Goal: Task Accomplishment & Management: Manage account settings

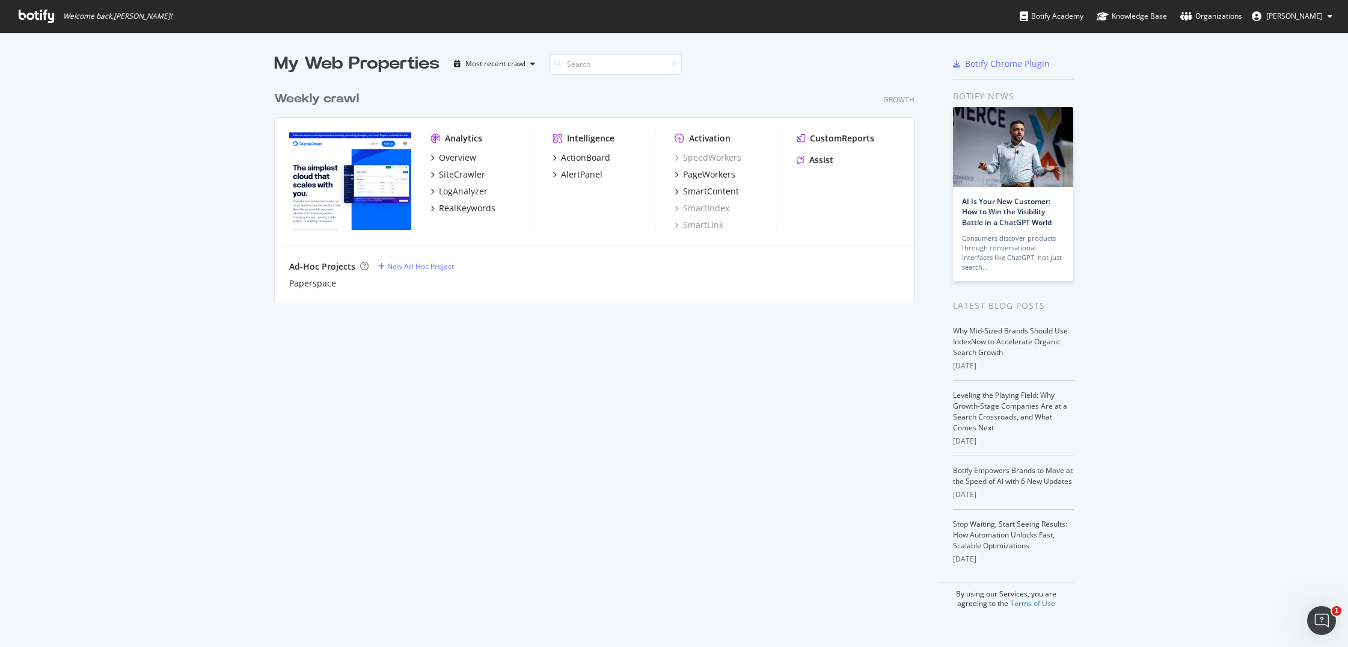
scroll to position [638, 1330]
click at [447, 156] on div "Overview" at bounding box center [457, 158] width 37 height 12
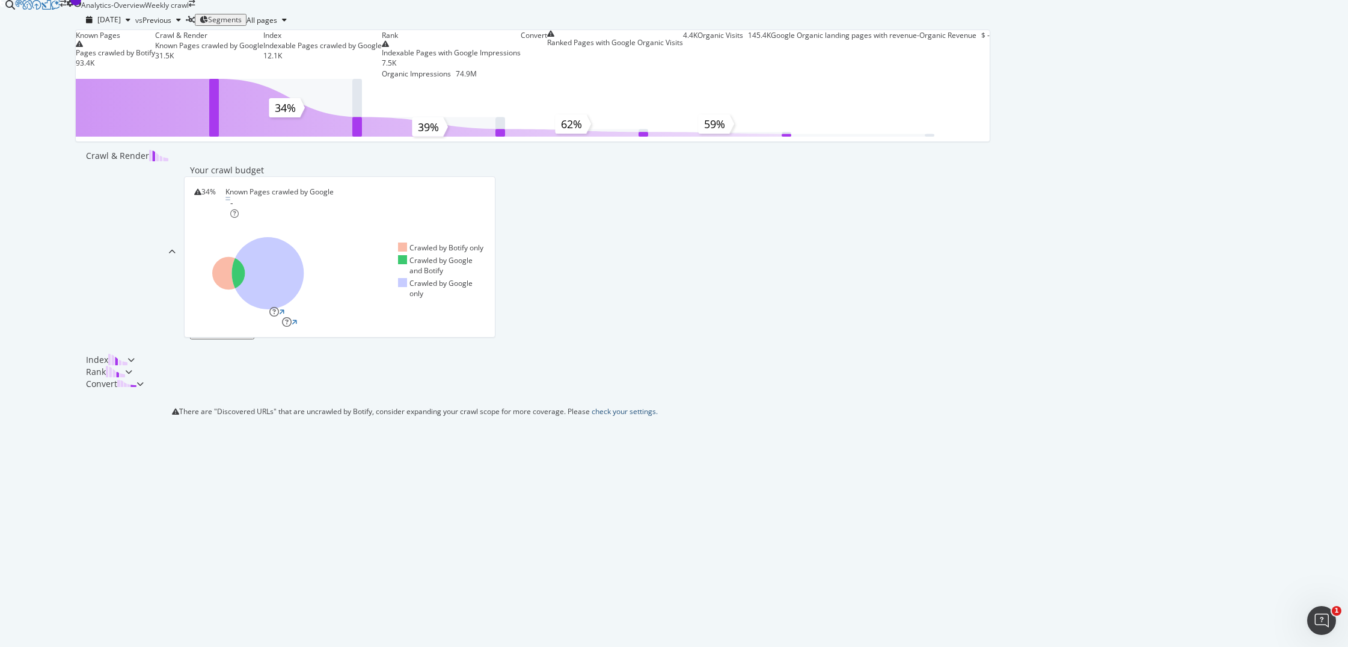
click at [592, 416] on link "check your settings." at bounding box center [625, 411] width 66 height 10
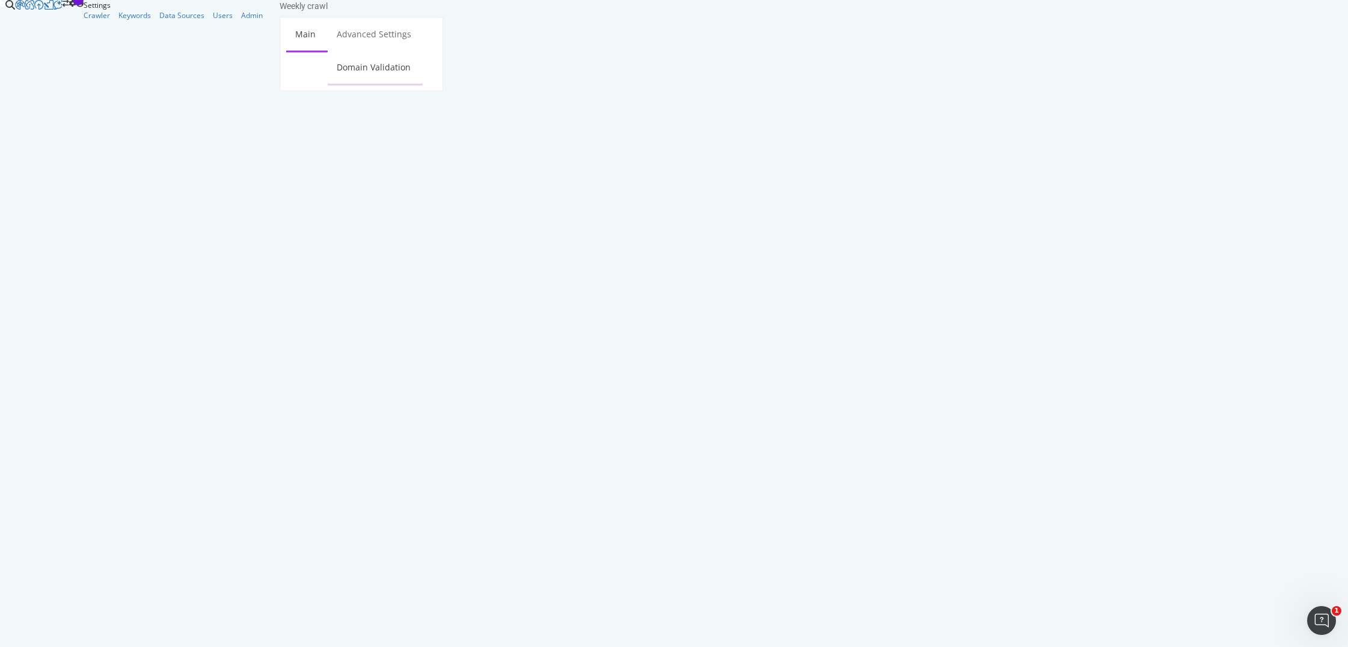
click at [420, 51] on link "Domain Validation" at bounding box center [374, 67] width 92 height 33
click at [357, 85] on link "HTML Extract" at bounding box center [321, 101] width 71 height 33
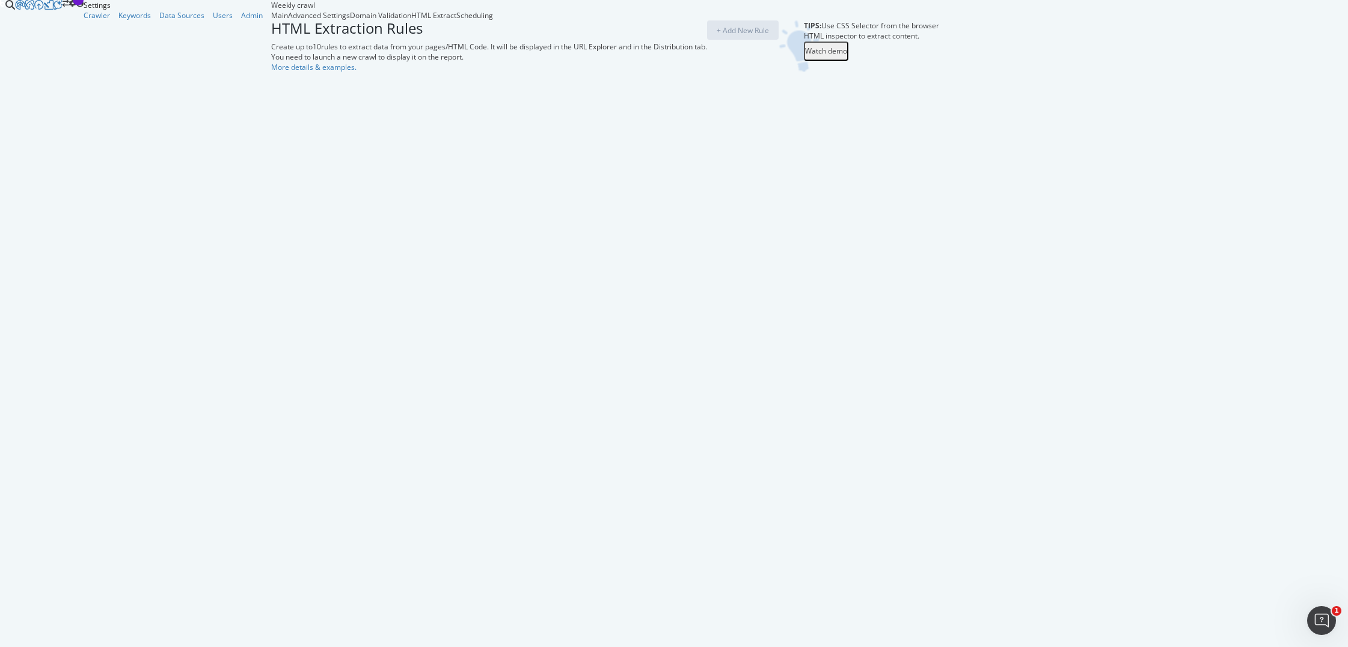
select select "exist"
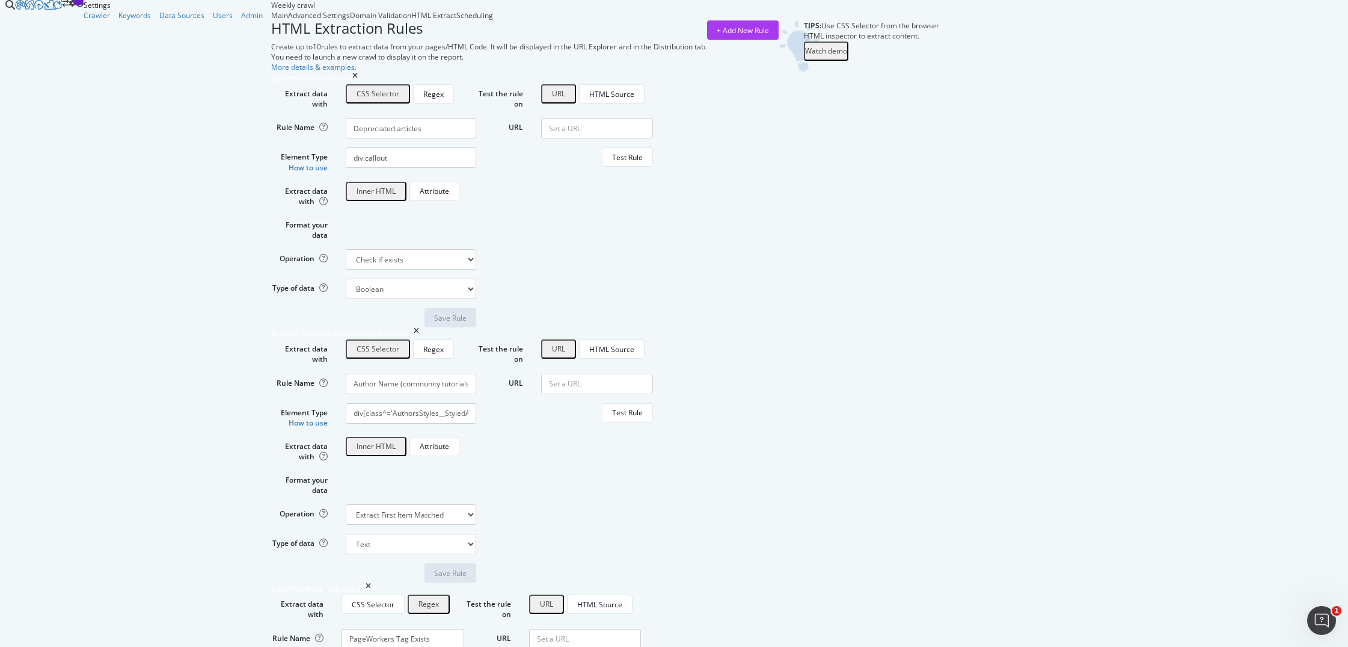
scroll to position [686, 0]
drag, startPoint x: 483, startPoint y: 176, endPoint x: 375, endPoint y: 175, distance: 107.7
click at [375, 138] on input "PageWorkers Tag Exists" at bounding box center [411, 128] width 131 height 20
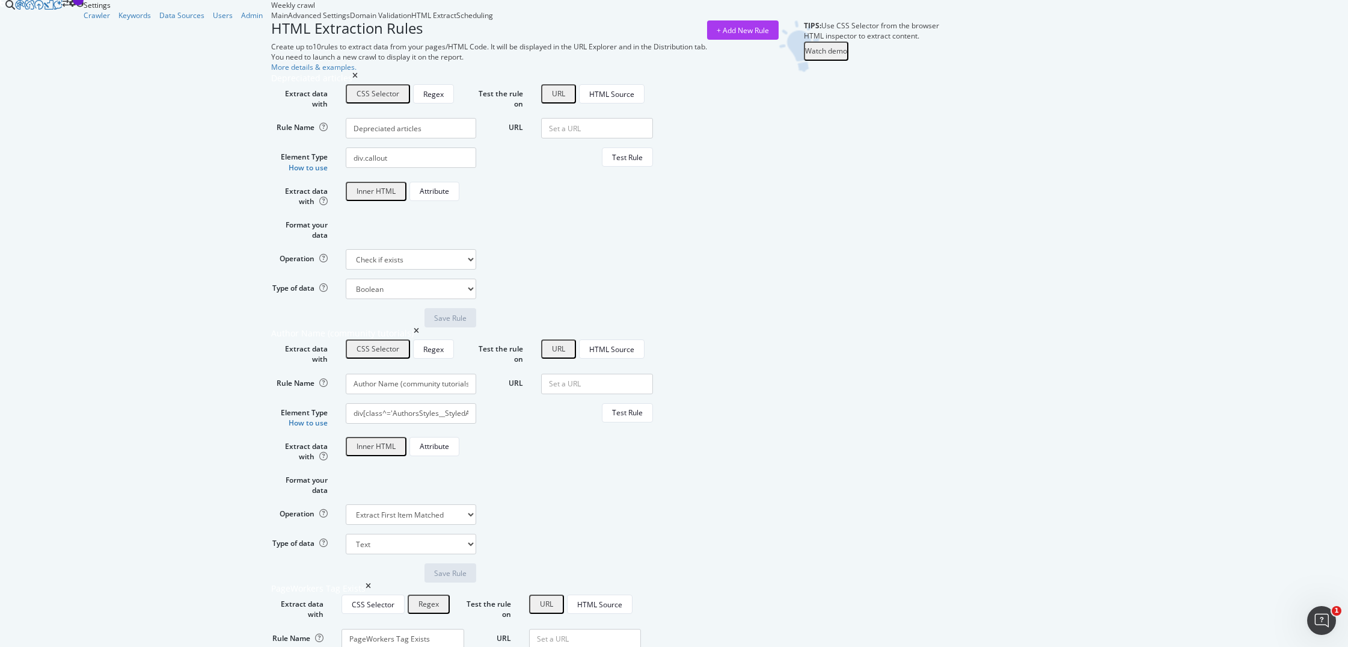
click at [853, 65] on div "HTML Extraction Rules Create up to 10 rules to extract data from your pages/HTM…" at bounding box center [605, 558] width 668 height 1076
click at [271, 20] on div "Main" at bounding box center [279, 15] width 17 height 10
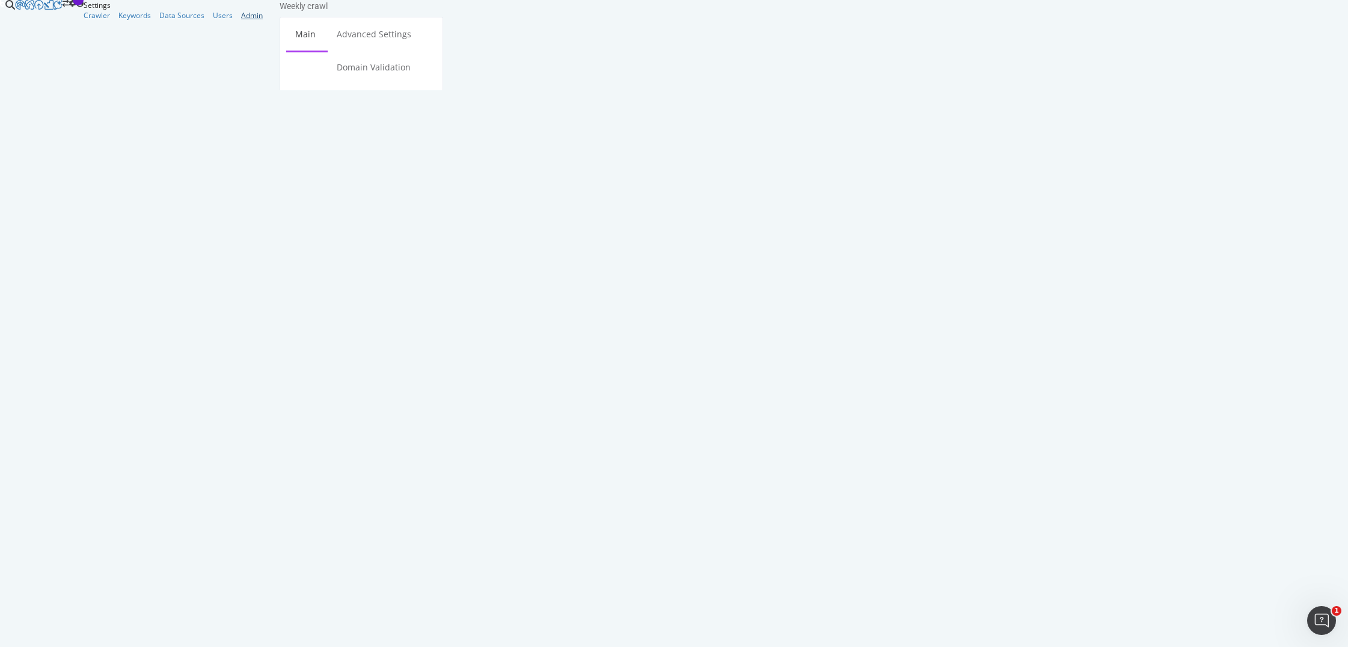
click at [241, 20] on div "Admin" at bounding box center [252, 15] width 22 height 10
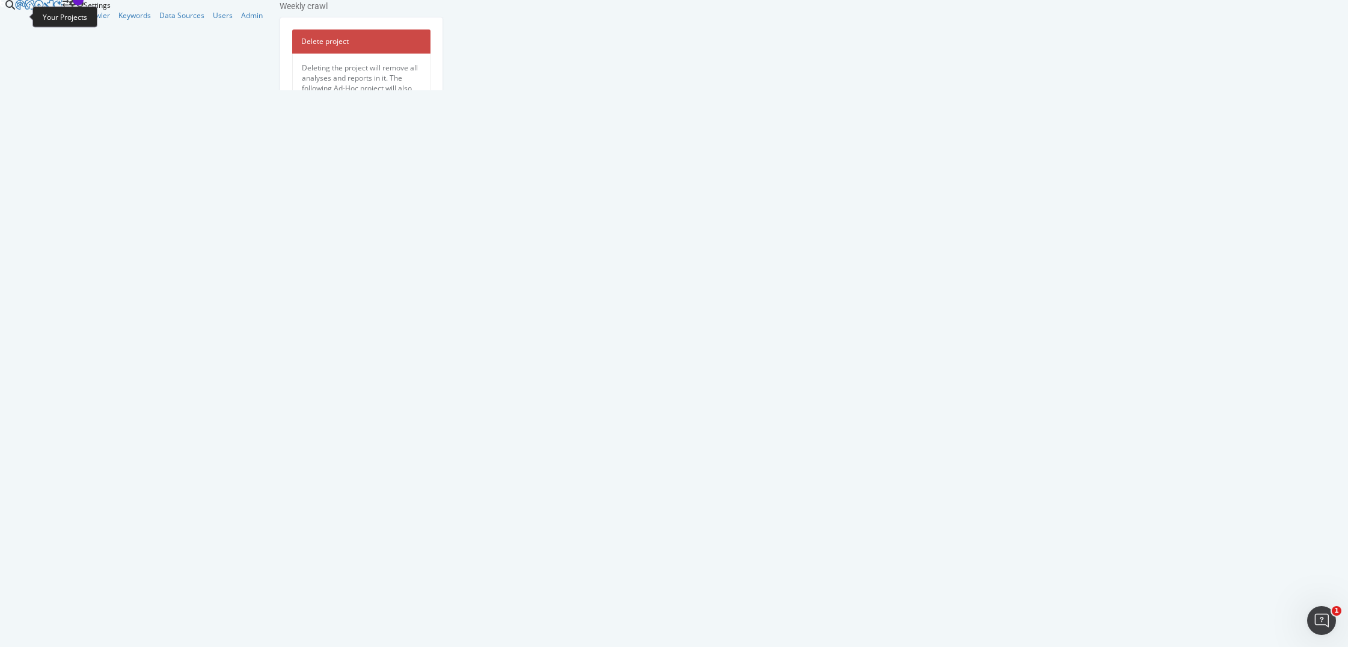
click at [5, 7] on icon at bounding box center [2, 3] width 5 height 7
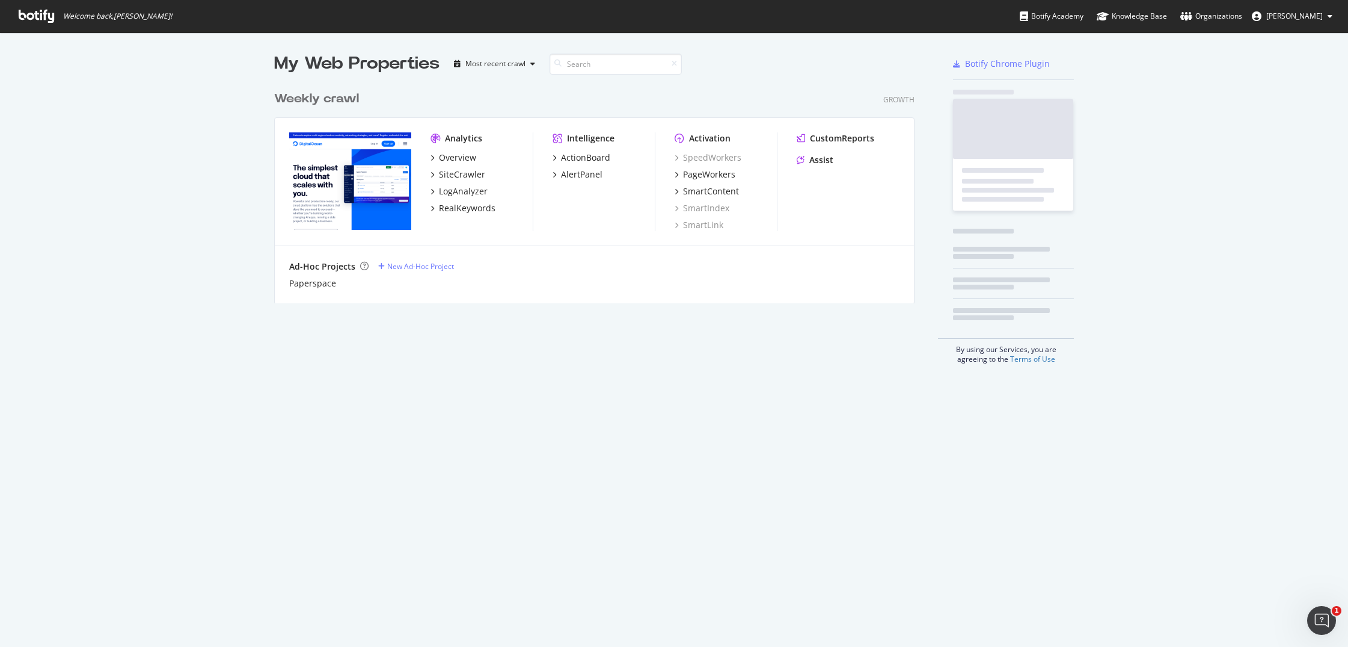
scroll to position [638, 1330]
